Goal: Find specific fact: Find specific fact

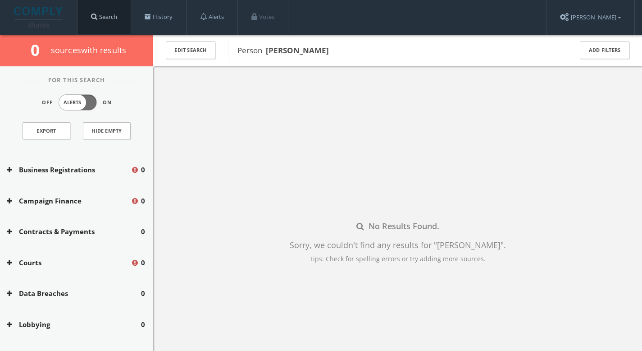
click at [110, 25] on link "Search" at bounding box center [104, 17] width 53 height 34
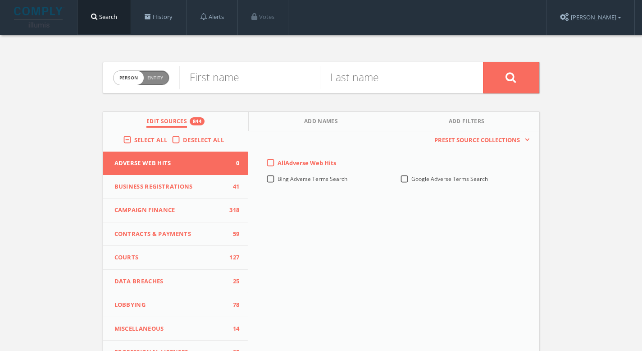
click at [260, 90] on div "First name" at bounding box center [249, 77] width 141 height 31
click at [259, 87] on input "text" at bounding box center [249, 77] width 141 height 23
type input "[PERSON_NAME]"
click at [512, 76] on icon at bounding box center [511, 77] width 11 height 11
